Goal: Information Seeking & Learning: Learn about a topic

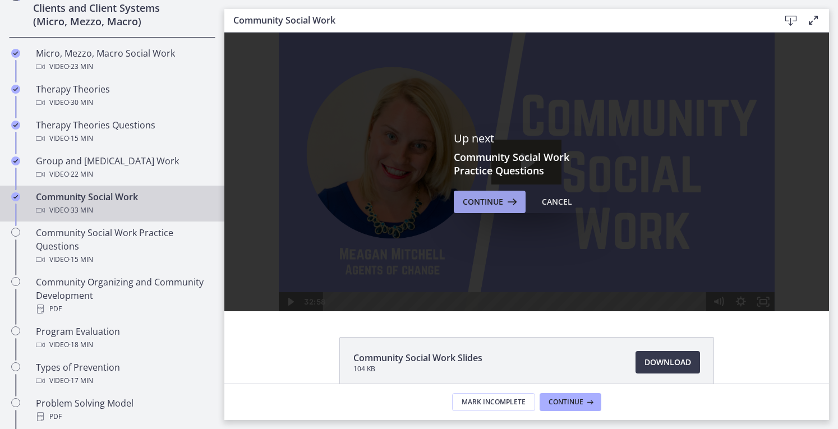
click at [499, 192] on button "Continue" at bounding box center [490, 202] width 72 height 22
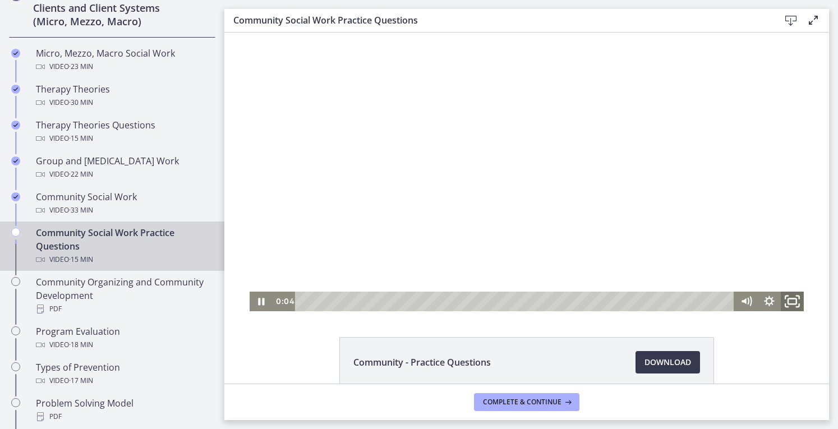
click at [787, 300] on icon "Fullscreen" at bounding box center [792, 301] width 27 height 24
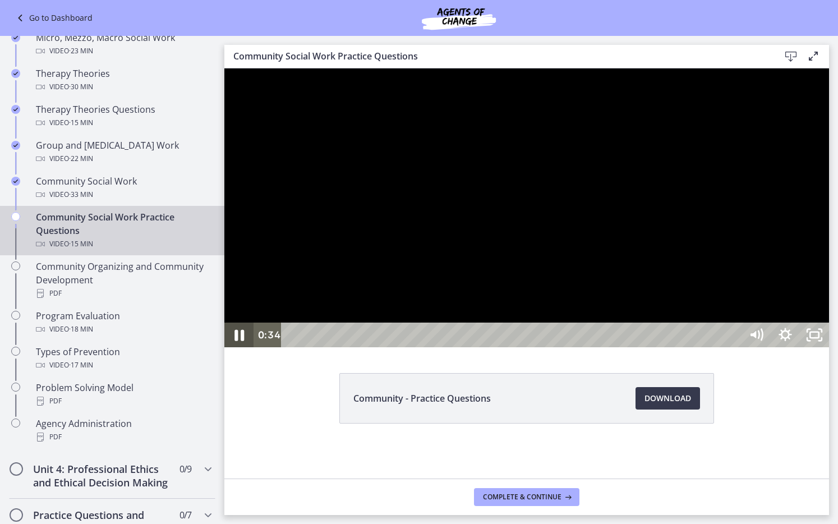
click at [239, 350] on icon "Pause" at bounding box center [239, 335] width 35 height 30
click at [242, 341] on icon "Play Video" at bounding box center [240, 335] width 9 height 12
click at [237, 341] on icon "Pause" at bounding box center [239, 335] width 10 height 11
click at [237, 341] on icon "Play Video" at bounding box center [240, 335] width 9 height 12
click at [233, 350] on icon "Pause" at bounding box center [239, 335] width 35 height 30
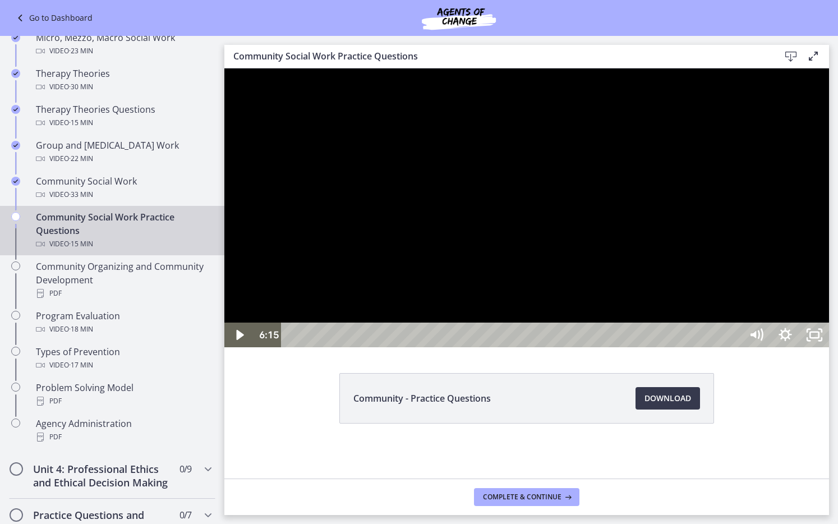
click at [259, 347] on div at bounding box center [526, 207] width 605 height 279
click at [241, 341] on icon "Pause" at bounding box center [239, 335] width 10 height 11
click at [241, 350] on icon "Play Video" at bounding box center [240, 335] width 35 height 30
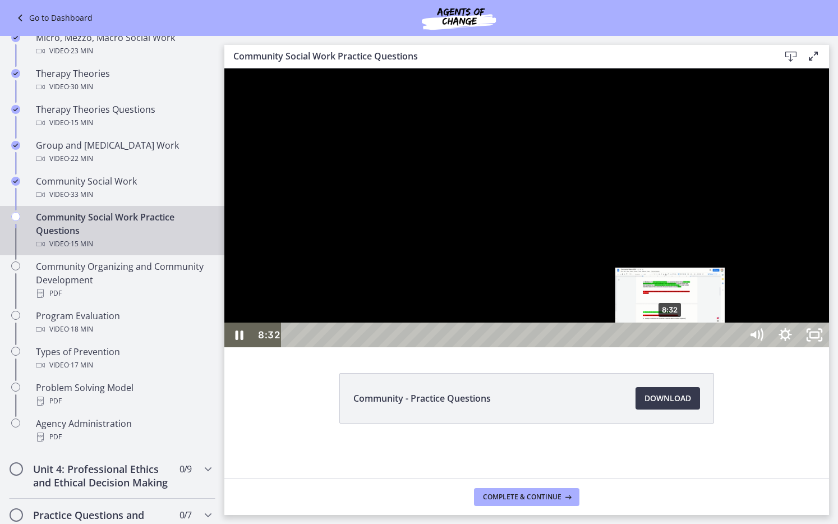
click at [671, 347] on div "8:32" at bounding box center [513, 335] width 442 height 25
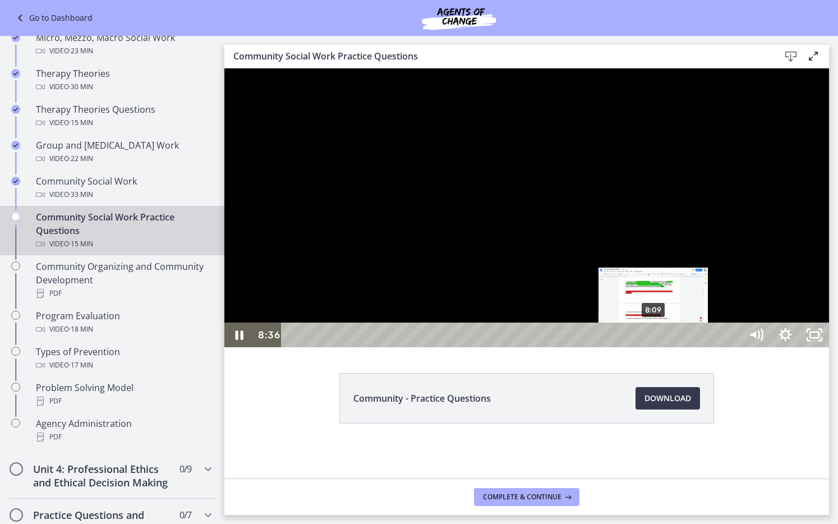
click at [654, 347] on div "8:09" at bounding box center [513, 335] width 442 height 25
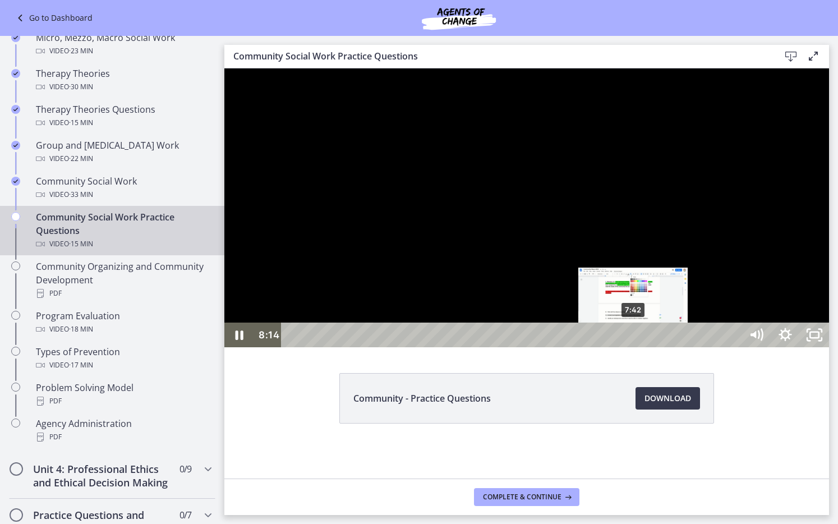
click at [634, 347] on div "7:42" at bounding box center [513, 335] width 442 height 25
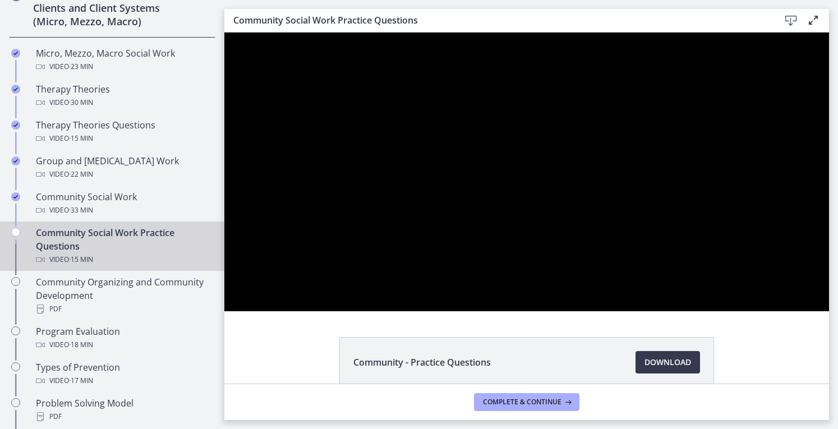
scroll to position [512, 0]
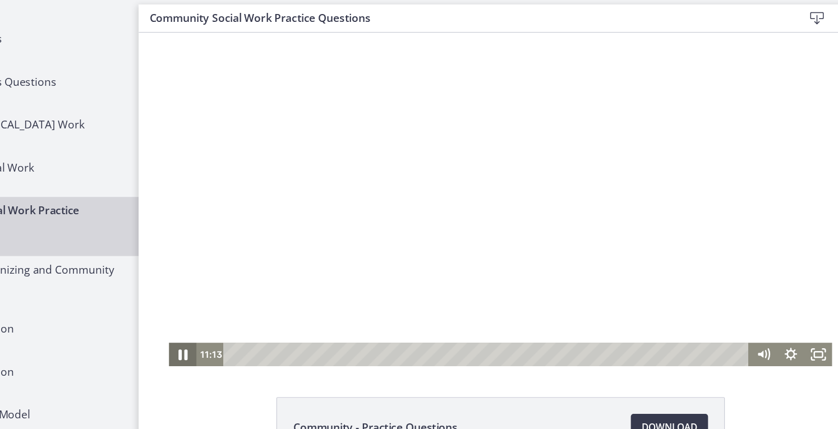
click at [172, 302] on icon "Pause" at bounding box center [175, 301] width 27 height 24
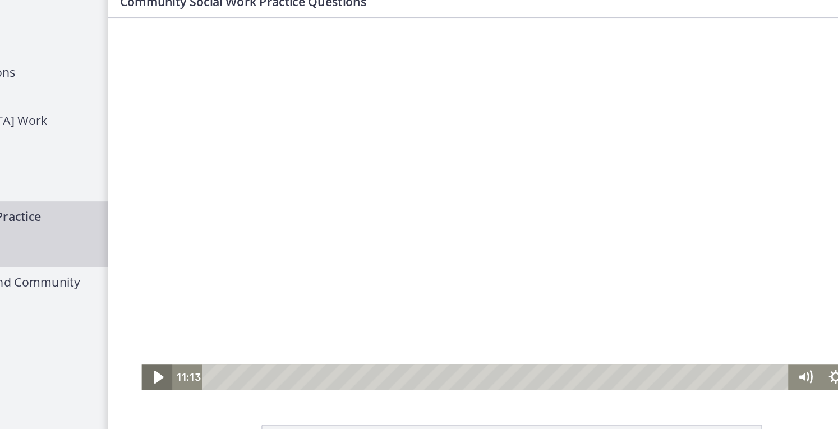
click at [142, 287] on icon "Play Video" at bounding box center [145, 287] width 7 height 10
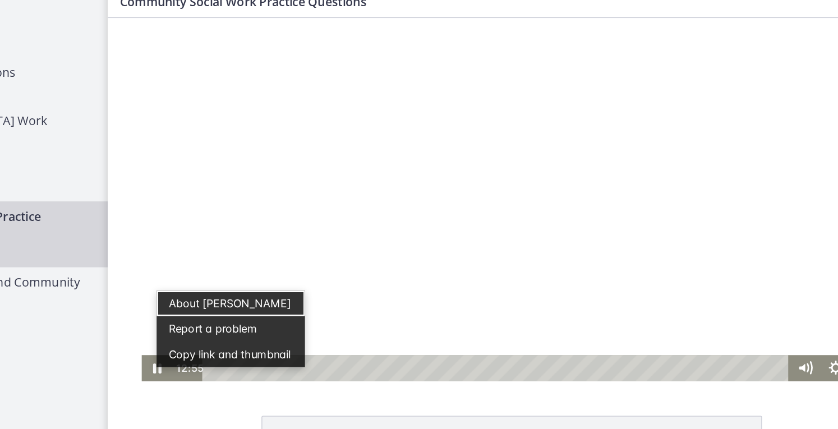
scroll to position [3, 0]
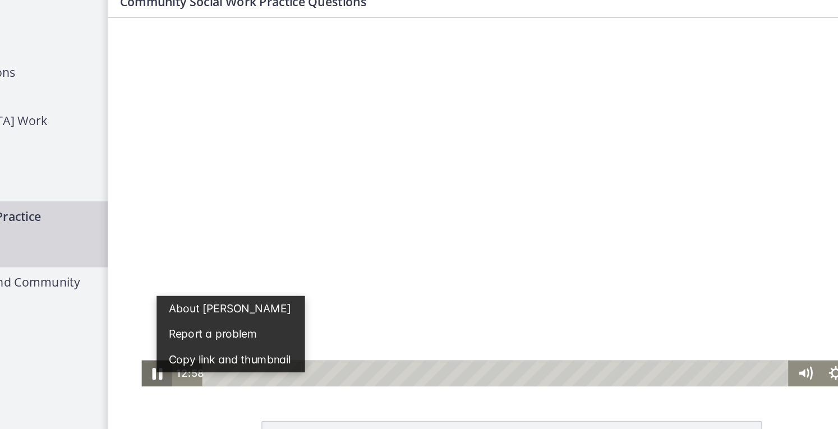
click at [141, 287] on icon "Pause" at bounding box center [144, 283] width 27 height 24
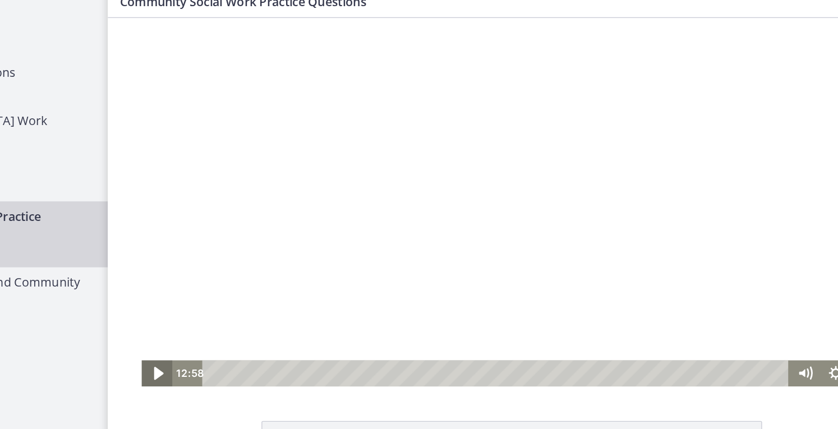
click at [142, 284] on icon "Play Video" at bounding box center [145, 283] width 7 height 10
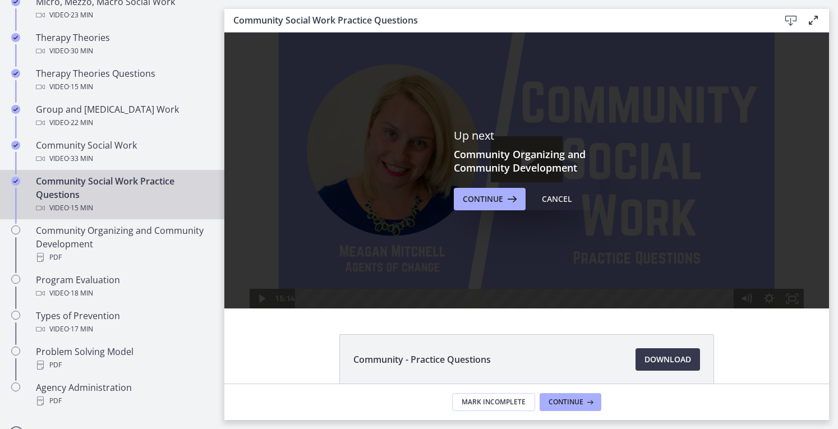
scroll to position [57, 0]
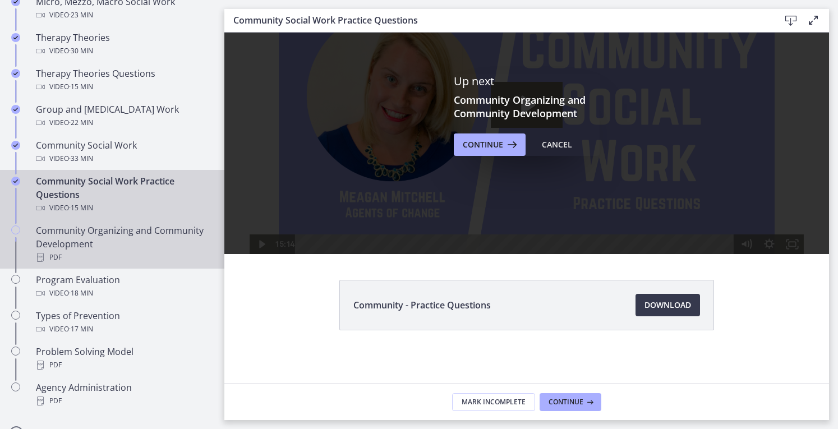
click at [104, 235] on div "Community Organizing and Community Development PDF" at bounding box center [123, 244] width 175 height 40
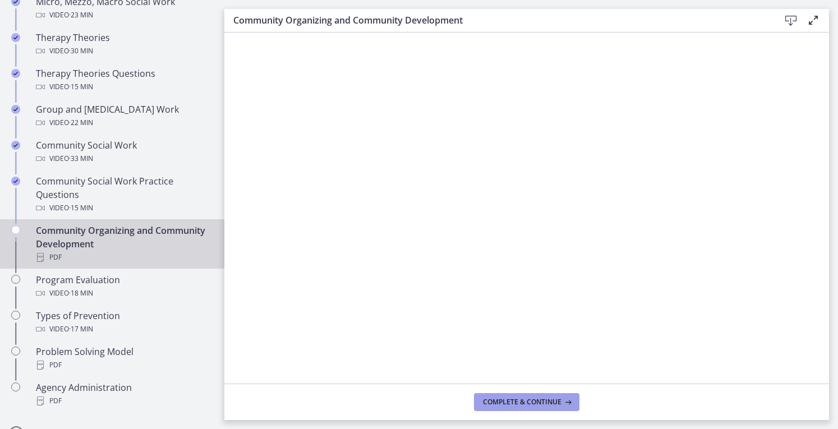
click at [522, 406] on span "Complete & continue" at bounding box center [522, 402] width 79 height 9
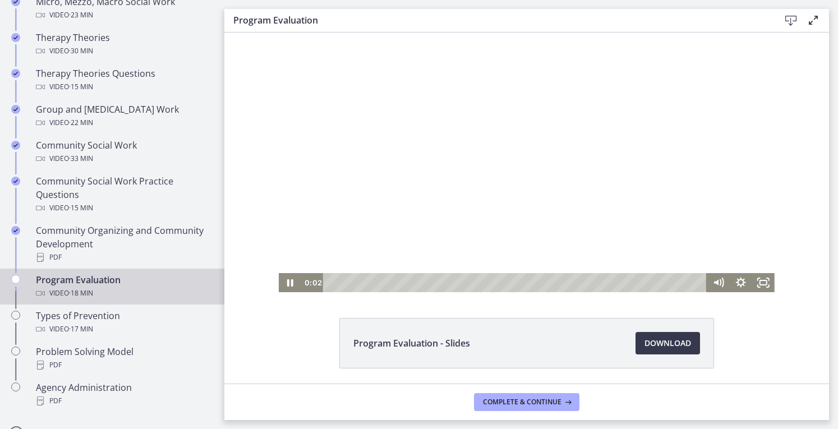
scroll to position [21, 0]
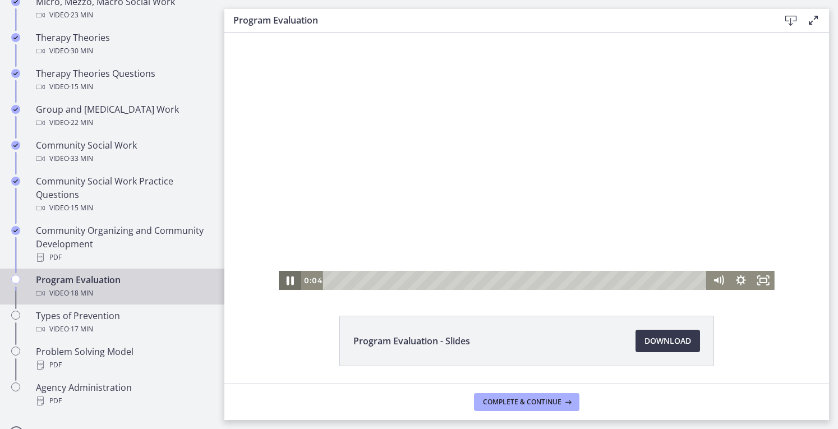
click at [285, 285] on icon "Pause" at bounding box center [290, 280] width 27 height 23
click at [288, 282] on icon "Play Video" at bounding box center [291, 281] width 7 height 10
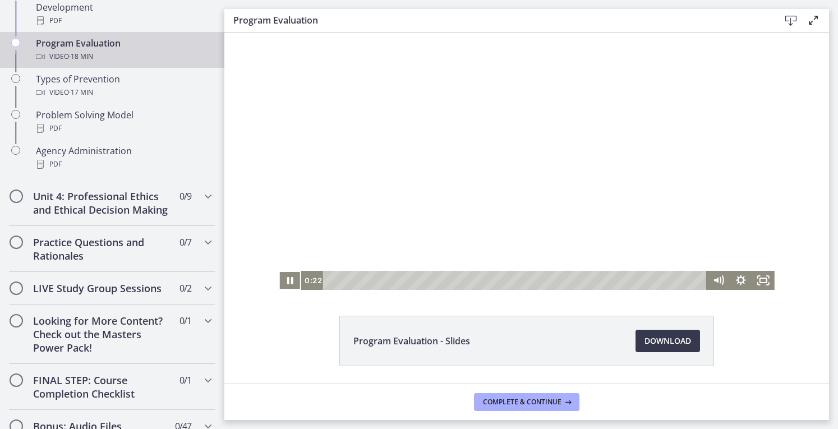
scroll to position [749, 0]
click at [201, 192] on icon "Chapters" at bounding box center [207, 195] width 13 height 13
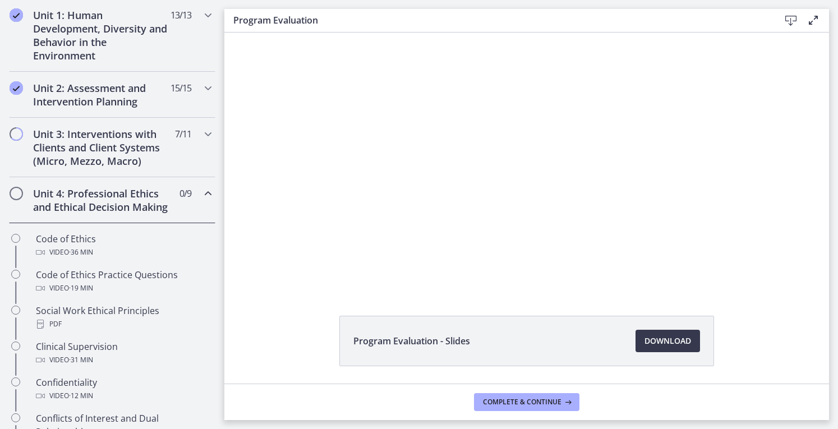
scroll to position [325, 0]
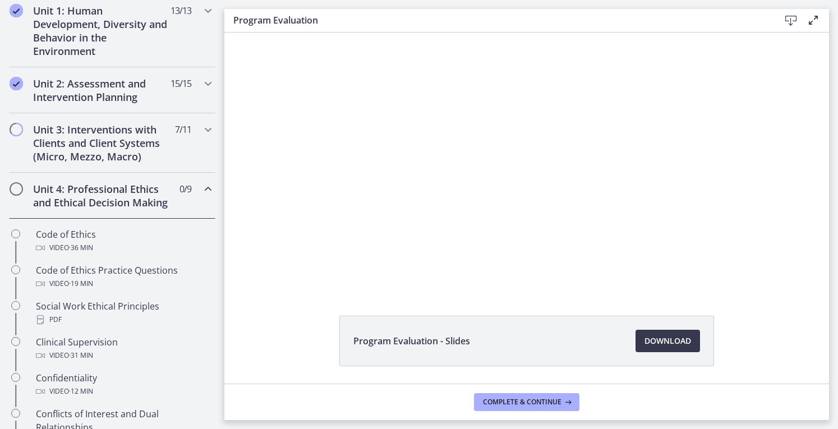
click at [201, 185] on icon "Chapters" at bounding box center [207, 188] width 13 height 13
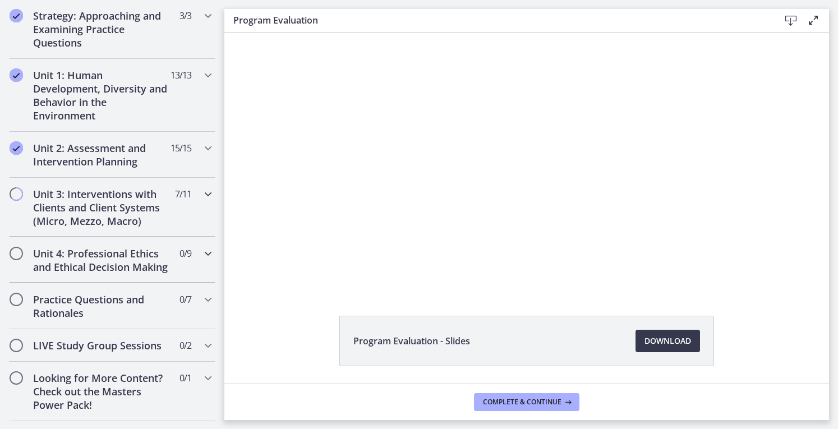
scroll to position [261, 0]
click at [201, 146] on icon "Chapters" at bounding box center [207, 146] width 13 height 13
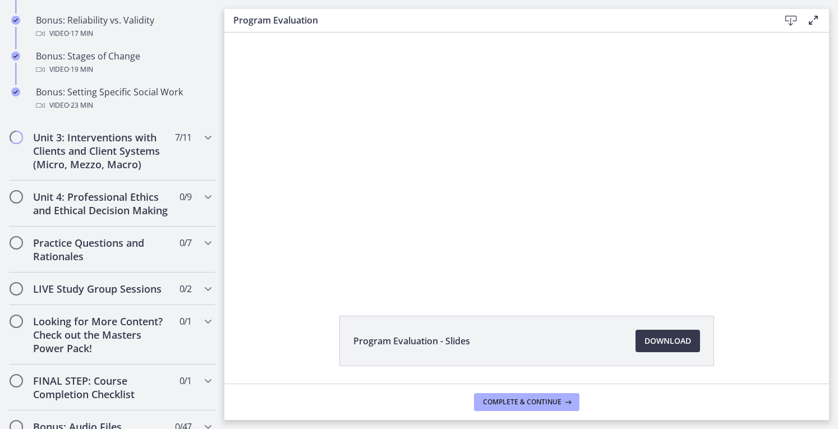
scroll to position [1000, 0]
click at [203, 144] on icon "Chapters" at bounding box center [207, 136] width 13 height 13
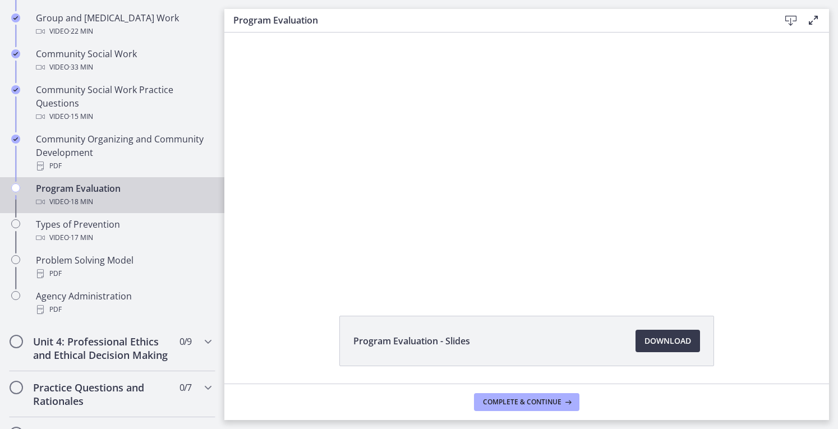
scroll to position [606, 0]
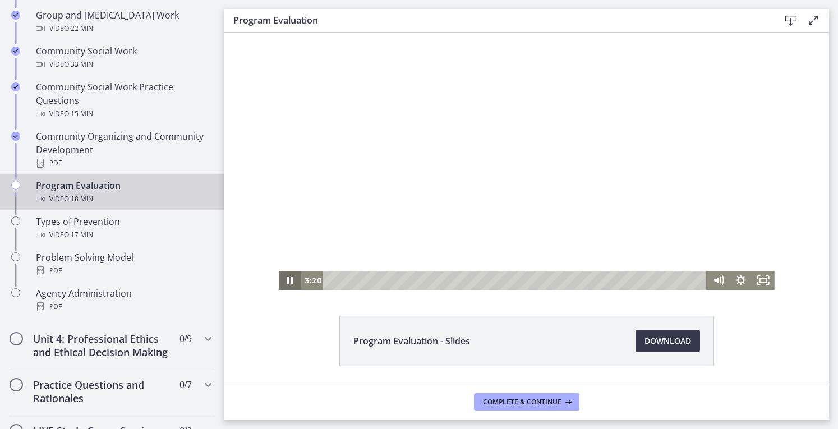
click at [284, 277] on icon "Pause" at bounding box center [290, 280] width 22 height 19
click at [288, 277] on icon "Play Video" at bounding box center [291, 281] width 6 height 8
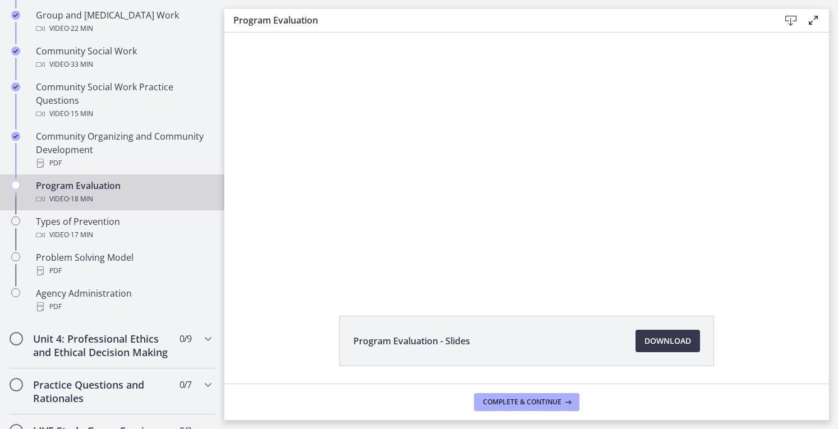
scroll to position [0, 0]
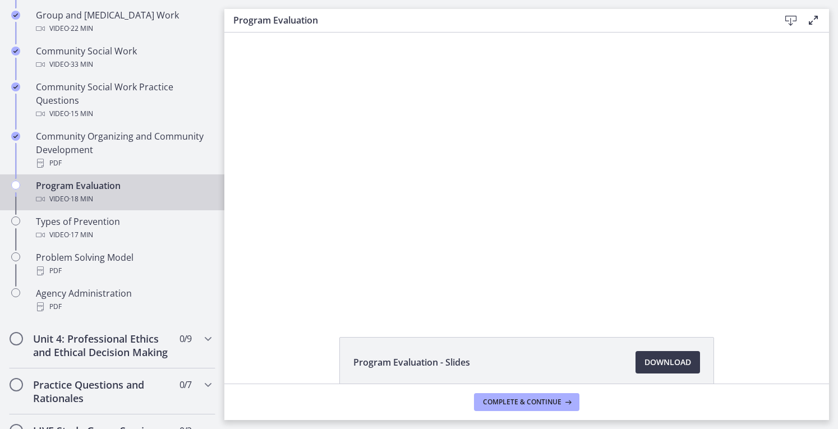
click at [271, 306] on div "Click for sound @keyframes VOLUME_SMALL_WAVE_FLASH { 0% { opacity: 0; } 33% { o…" at bounding box center [526, 172] width 605 height 279
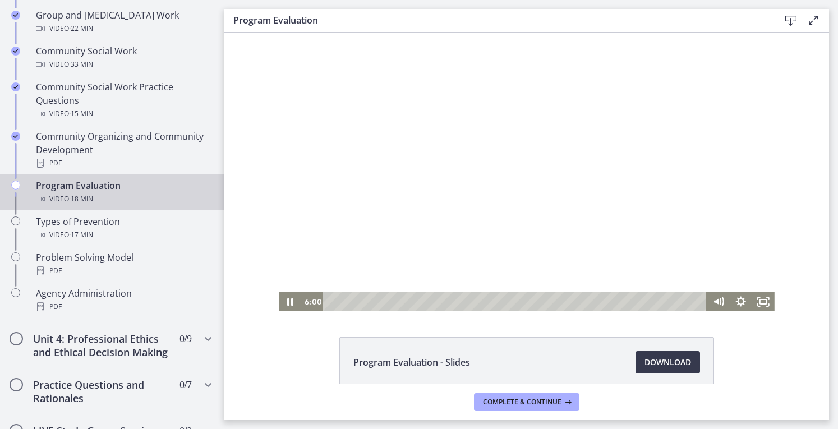
click at [339, 282] on div at bounding box center [527, 172] width 496 height 279
click at [314, 287] on div at bounding box center [527, 172] width 496 height 279
click at [286, 300] on icon "Pause" at bounding box center [290, 302] width 27 height 23
click at [288, 300] on icon "Play Video" at bounding box center [291, 302] width 7 height 10
click at [683, 302] on div "17:41" at bounding box center [516, 301] width 370 height 19
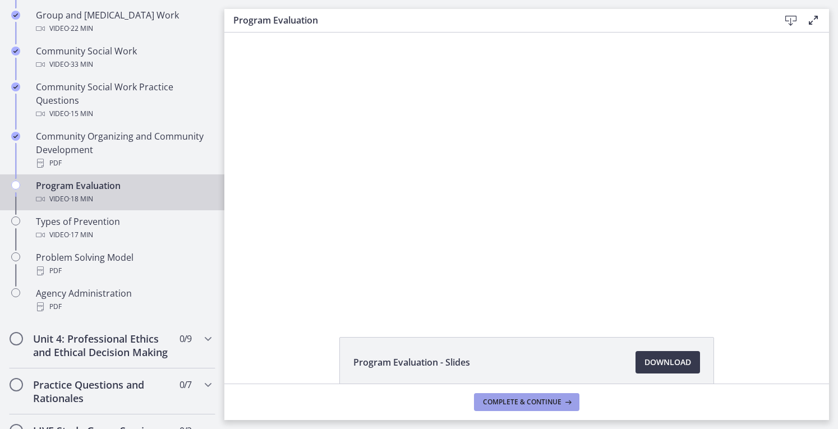
click at [533, 401] on span "Complete & continue" at bounding box center [522, 402] width 79 height 9
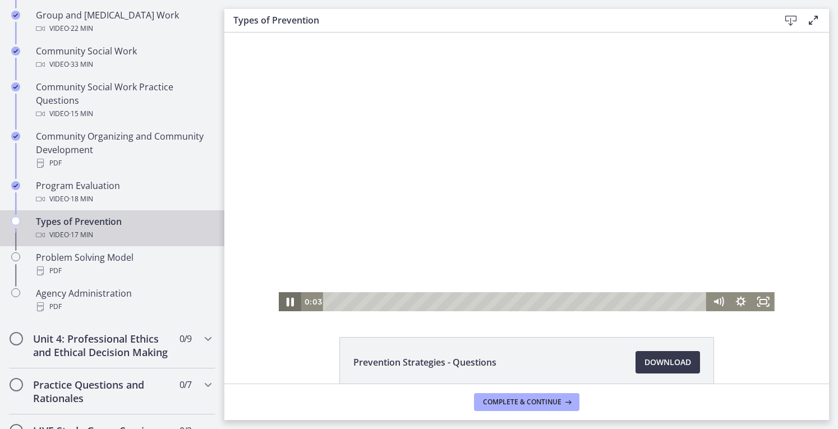
click at [283, 300] on icon "Pause" at bounding box center [290, 302] width 27 height 23
